Goal: Complete Application Form: Complete application form

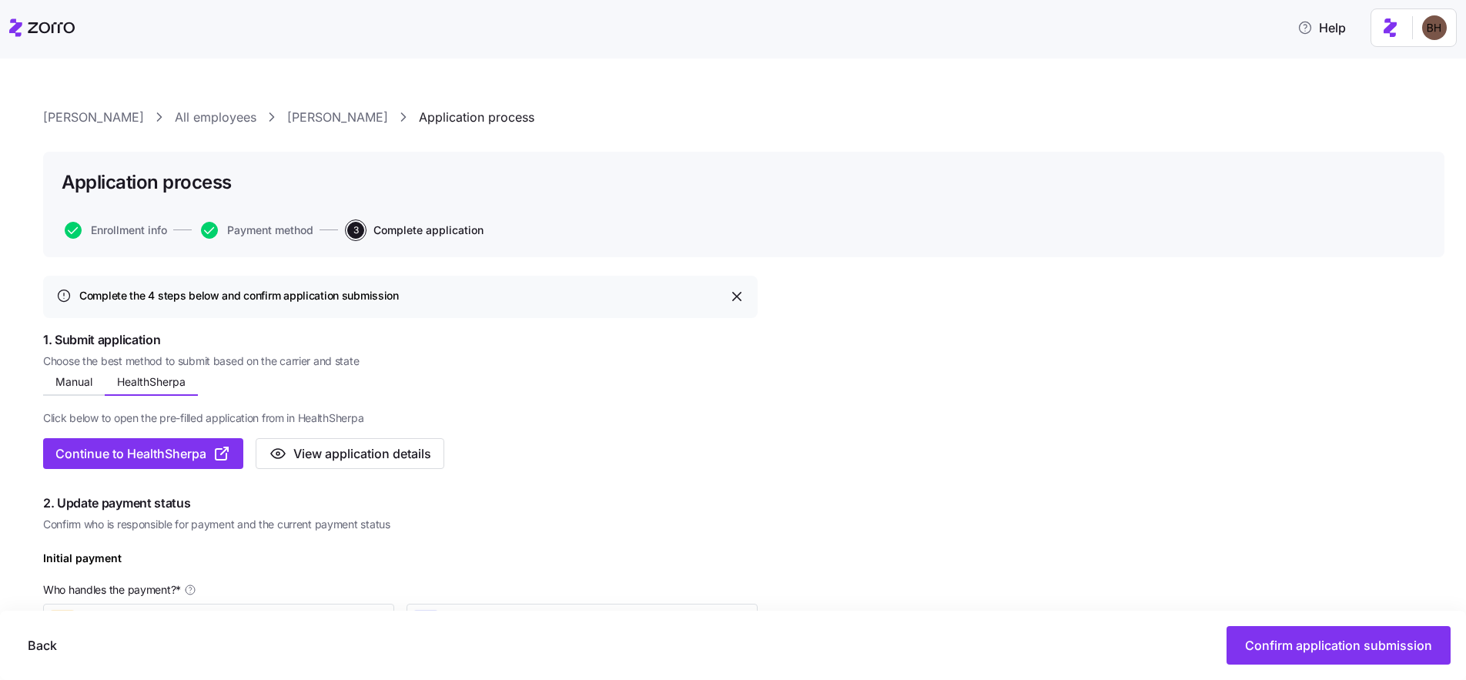
click at [287, 119] on link "[PERSON_NAME]" at bounding box center [337, 117] width 101 height 19
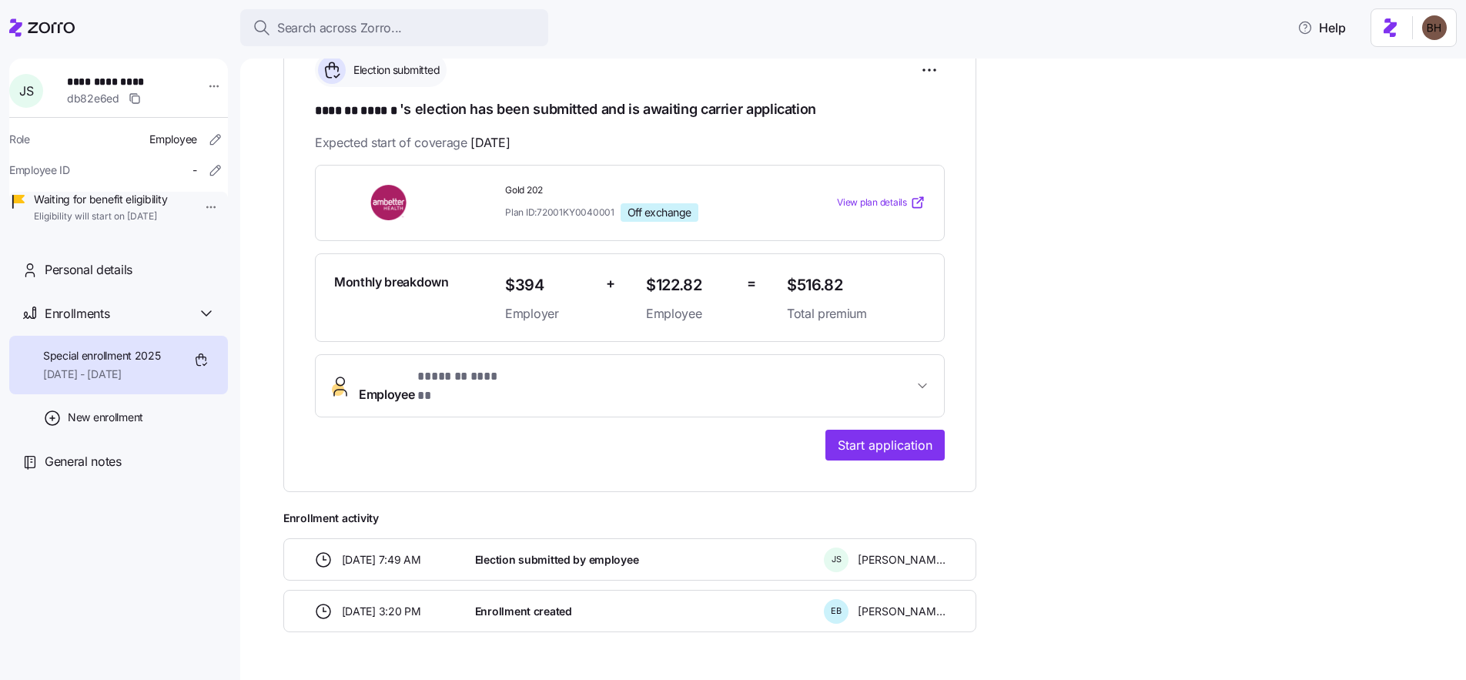
scroll to position [278, 0]
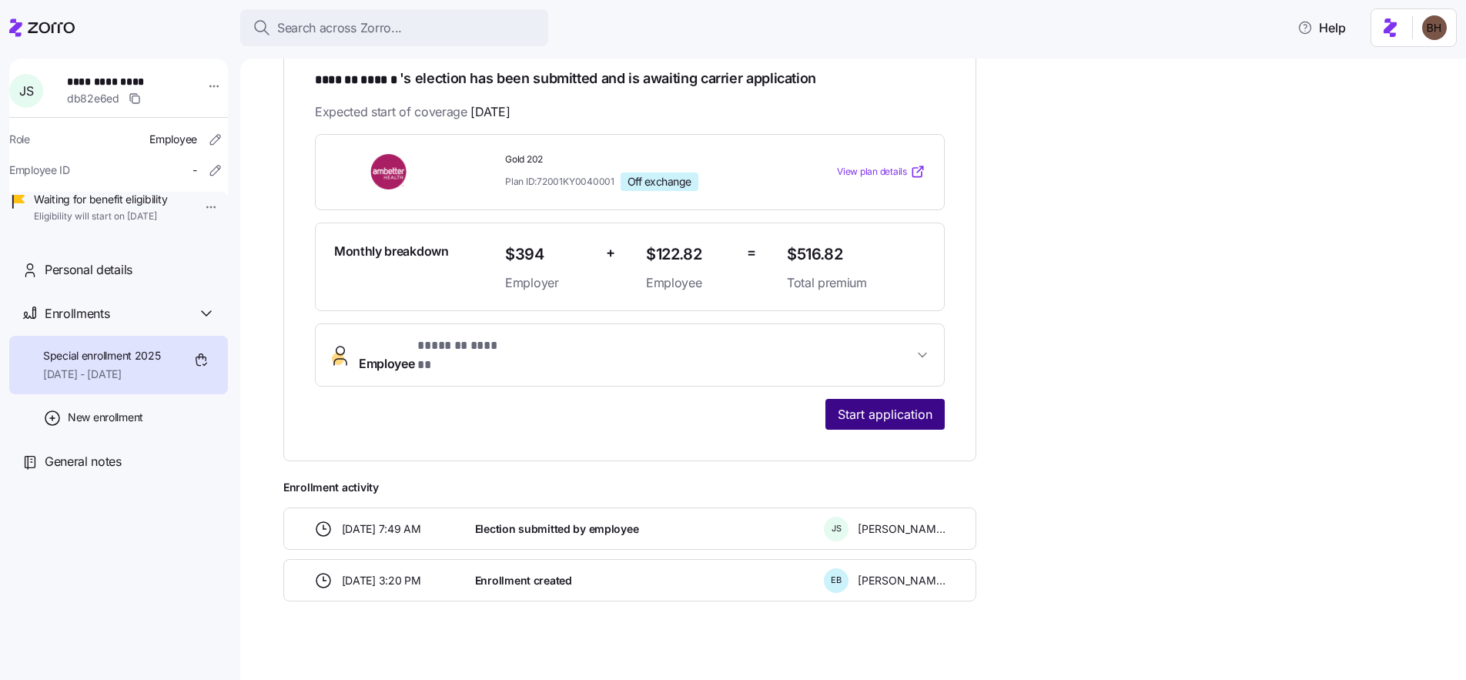
click at [882, 405] on span "Start application" at bounding box center [884, 414] width 95 height 18
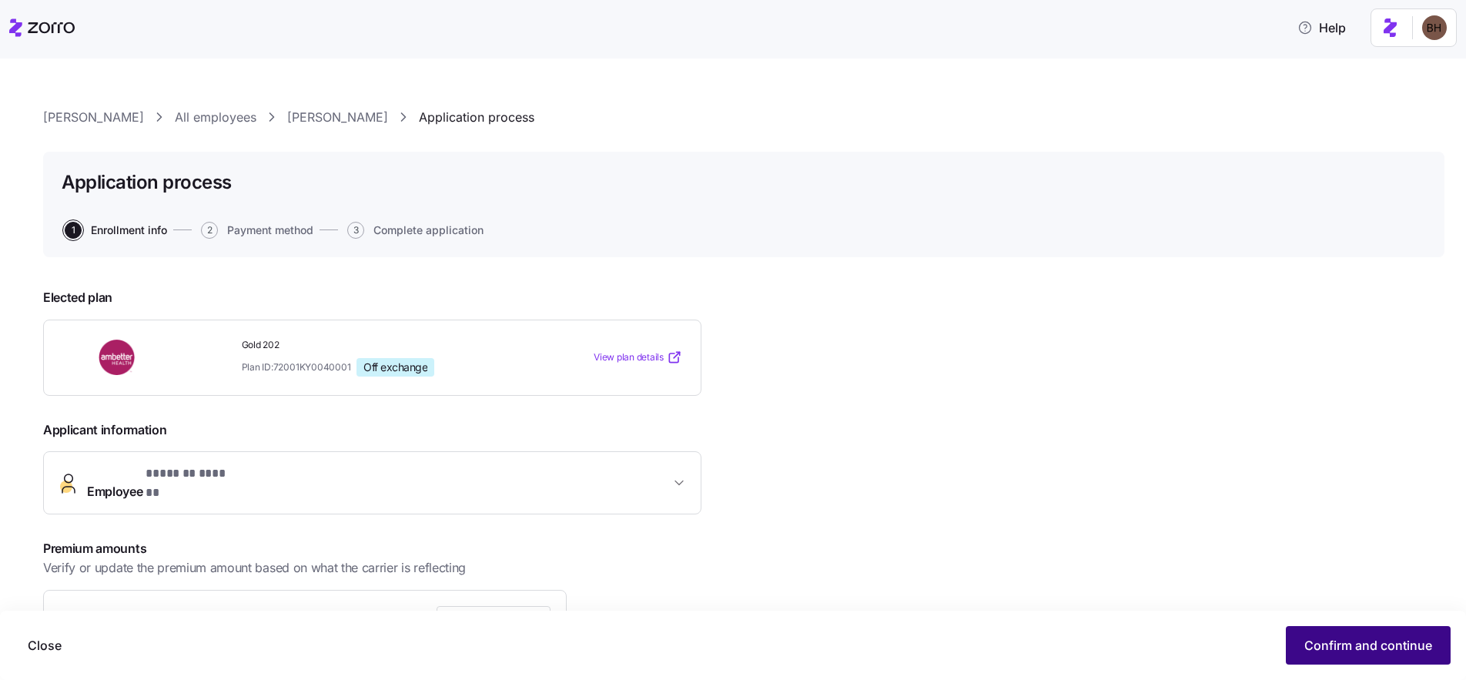
click at [1341, 648] on span "Confirm and continue" at bounding box center [1368, 645] width 128 height 18
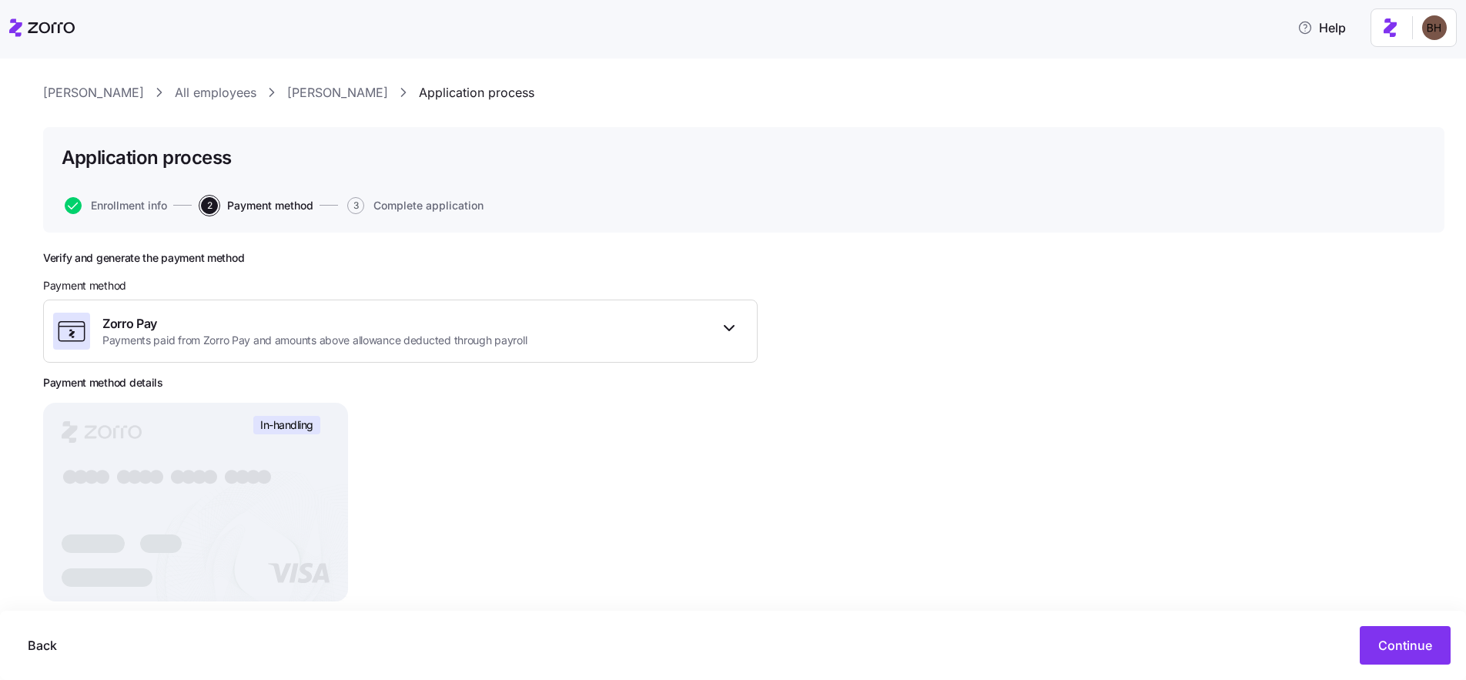
scroll to position [49, 0]
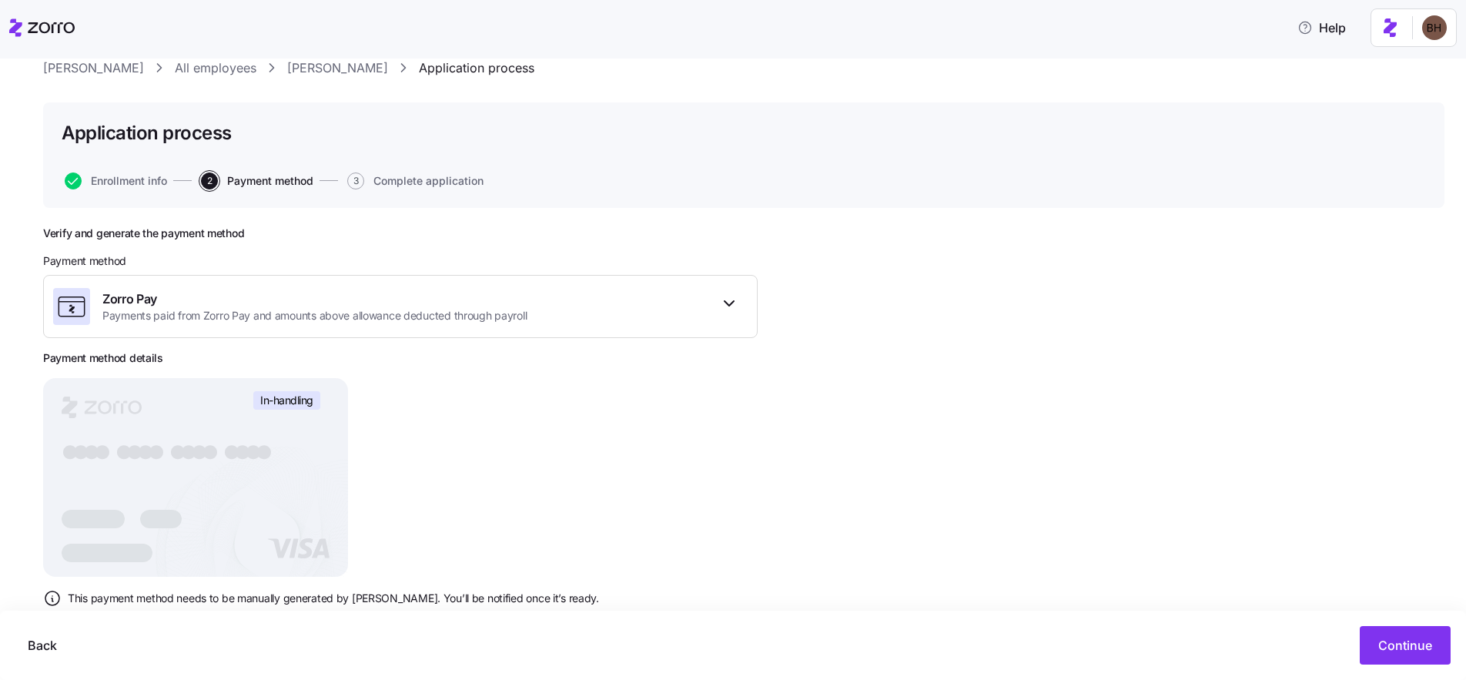
click at [287, 69] on link "Jessica Strunk" at bounding box center [337, 67] width 101 height 19
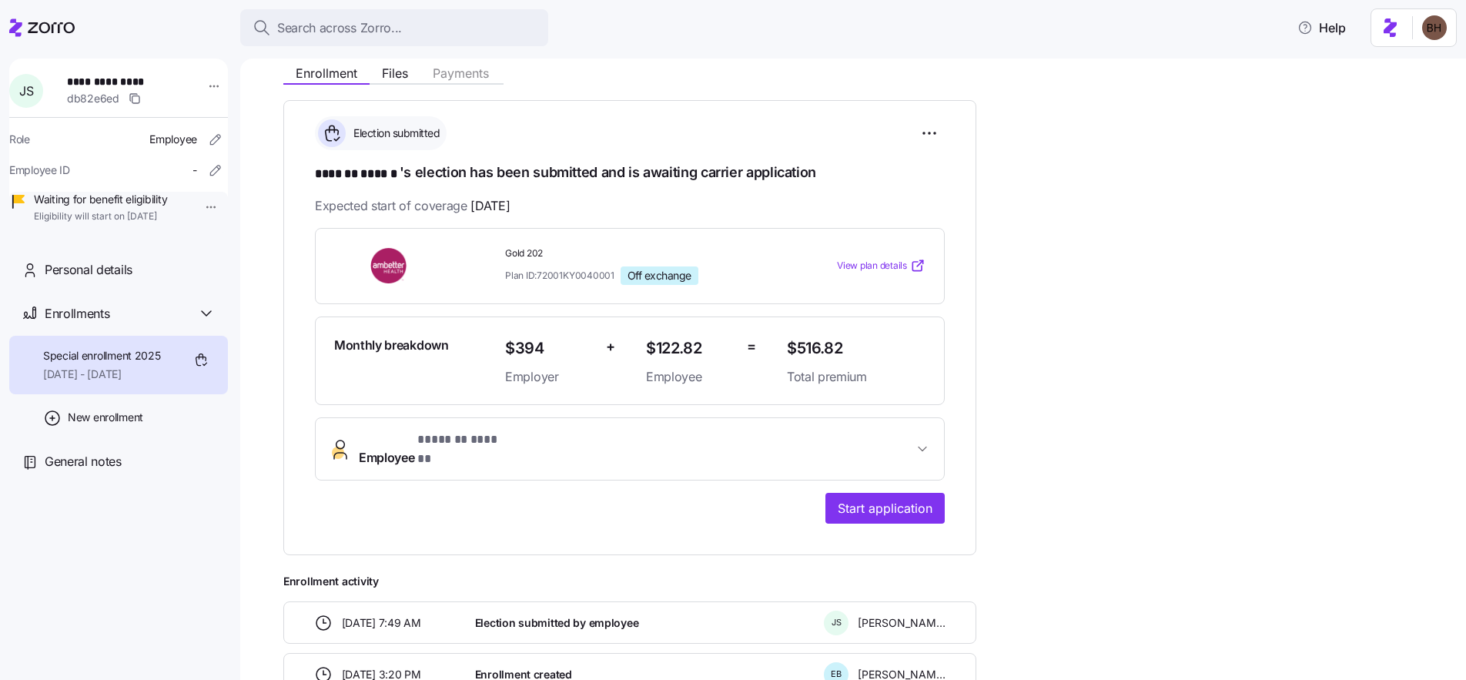
scroll to position [199, 0]
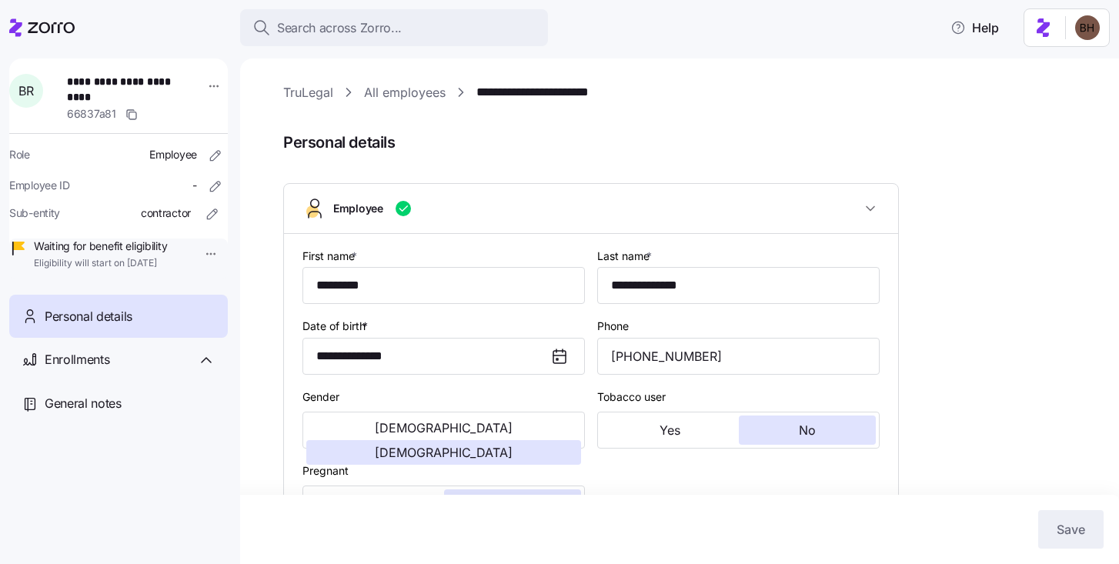
type input "Contractor"
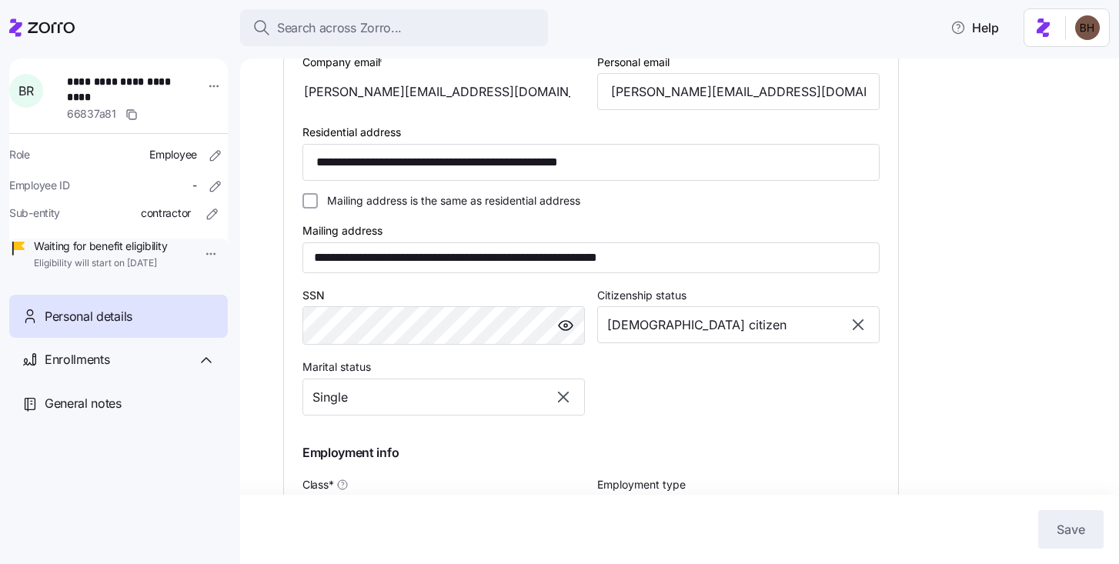
scroll to position [483, 0]
drag, startPoint x: 621, startPoint y: 261, endPoint x: 588, endPoint y: 262, distance: 33.1
click at [588, 262] on input "**********" at bounding box center [590, 257] width 577 height 31
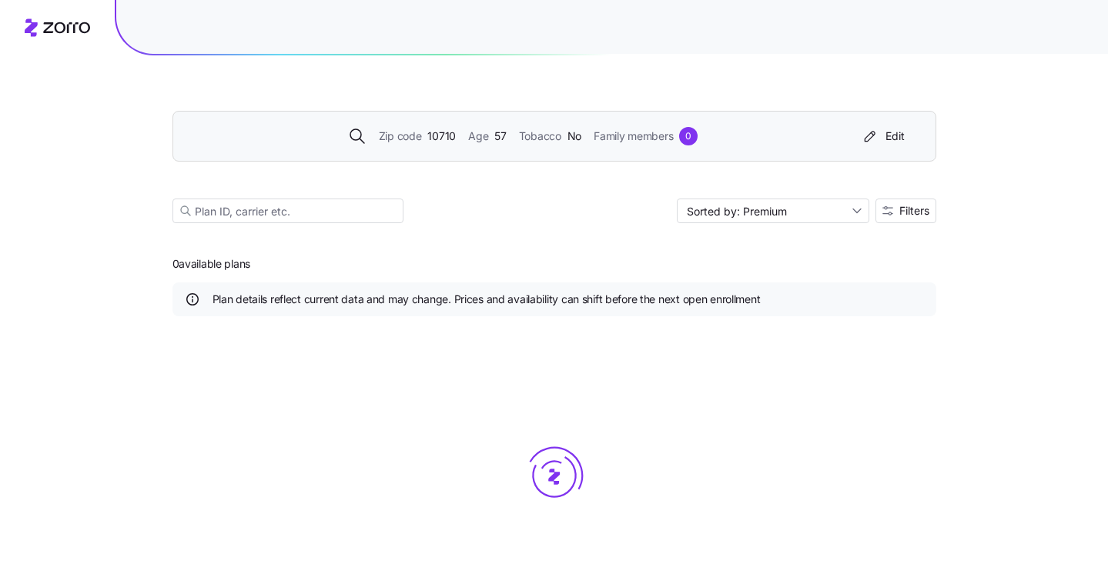
click at [436, 139] on span "10710" at bounding box center [441, 136] width 28 height 17
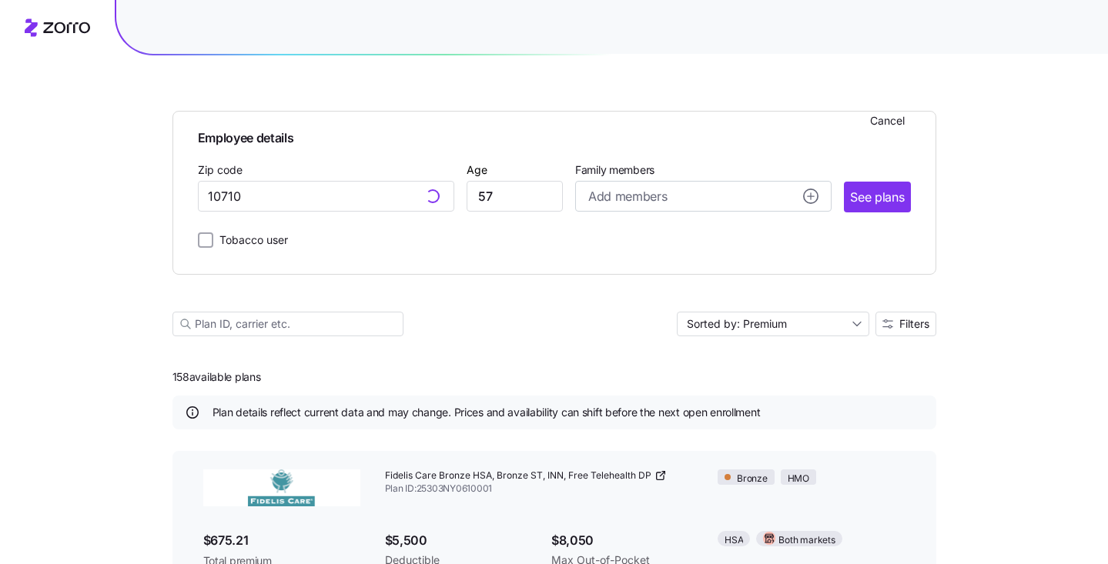
type input "[GEOGRAPHIC_DATA], [GEOGRAPHIC_DATA]"
click at [383, 199] on input "[GEOGRAPHIC_DATA], [GEOGRAPHIC_DATA]" at bounding box center [326, 196] width 256 height 31
paste input "96814"
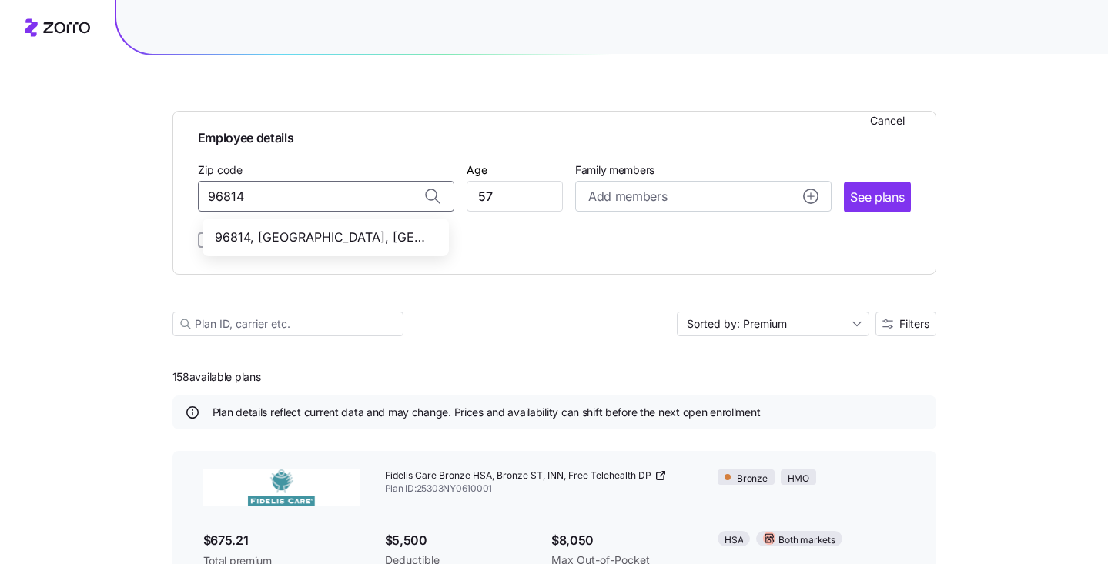
click at [296, 233] on span "96814, [GEOGRAPHIC_DATA], [GEOGRAPHIC_DATA]" at bounding box center [323, 237] width 216 height 19
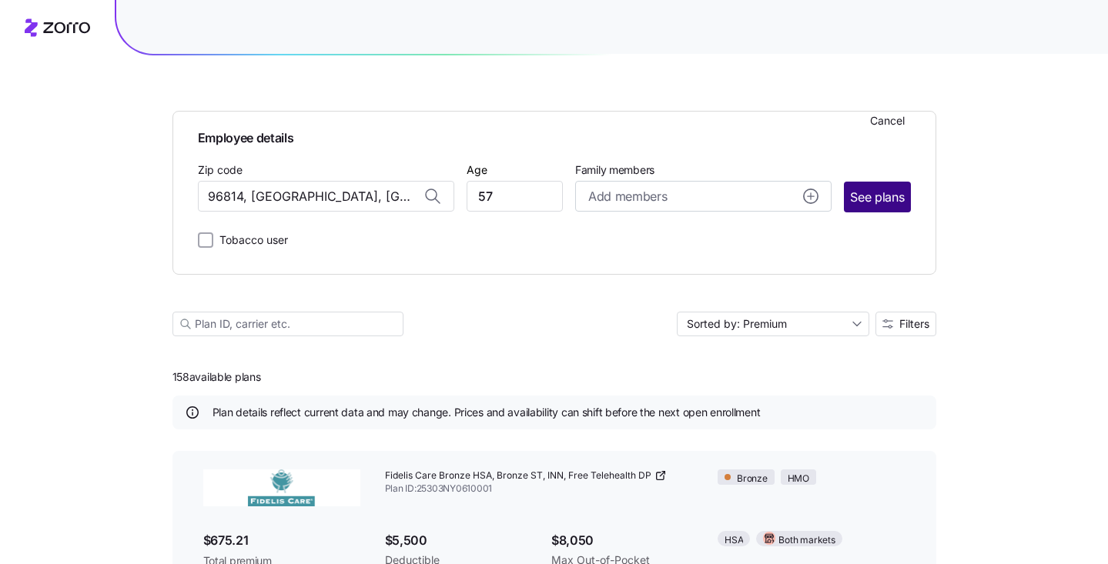
type input "96814, [GEOGRAPHIC_DATA], [GEOGRAPHIC_DATA]"
click at [875, 206] on span "See plans" at bounding box center [877, 197] width 54 height 19
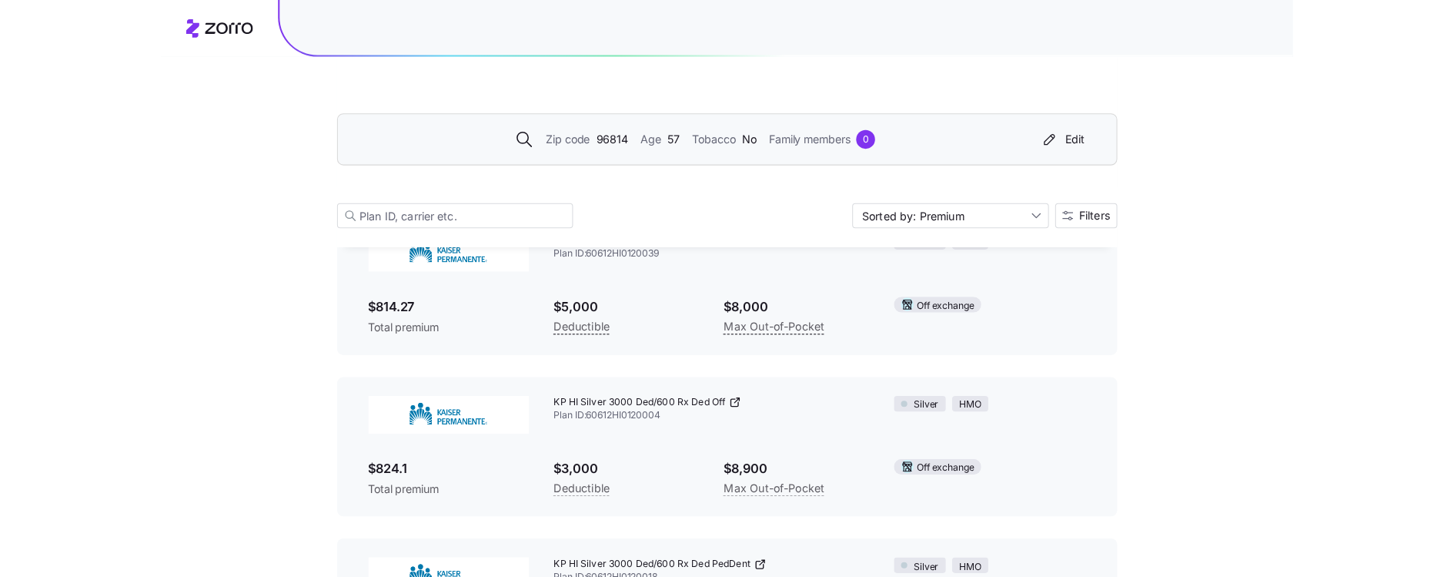
scroll to position [1871, 0]
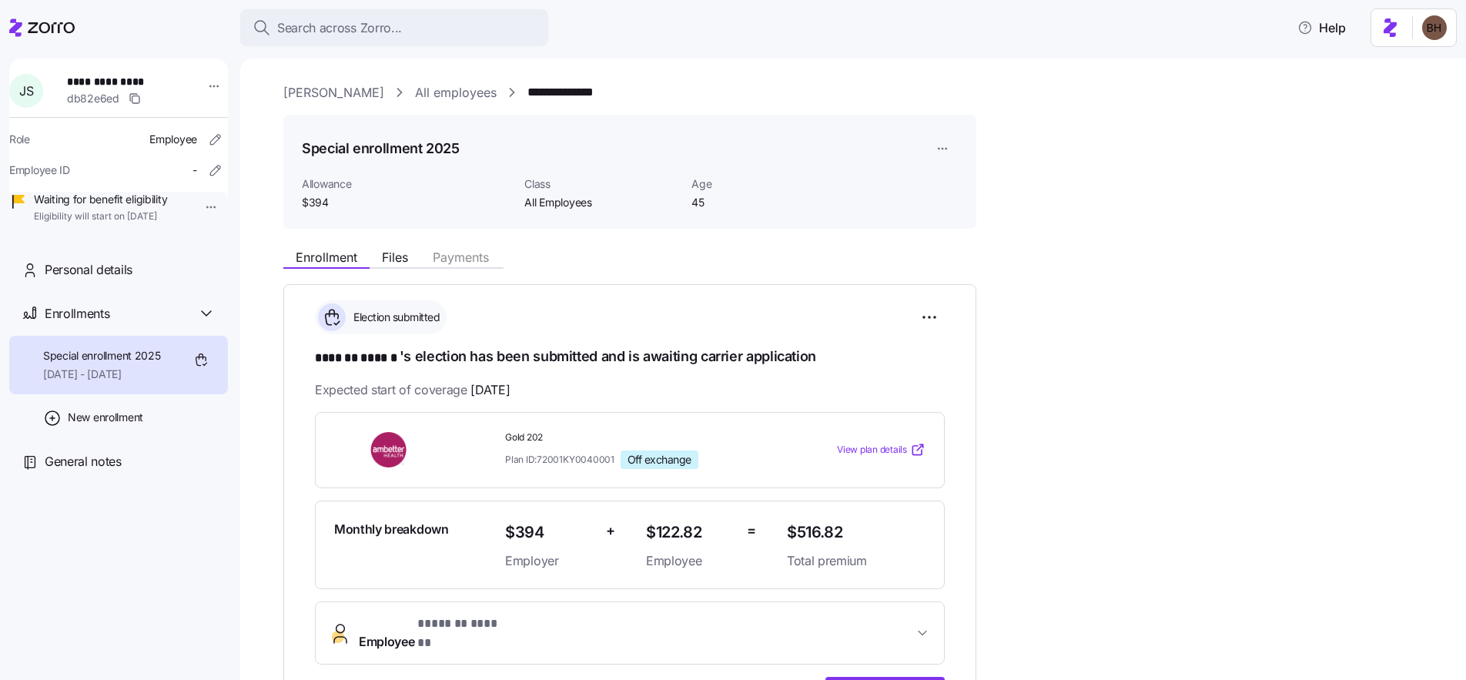
scroll to position [199, 0]
